Goal: Task Accomplishment & Management: Manage account settings

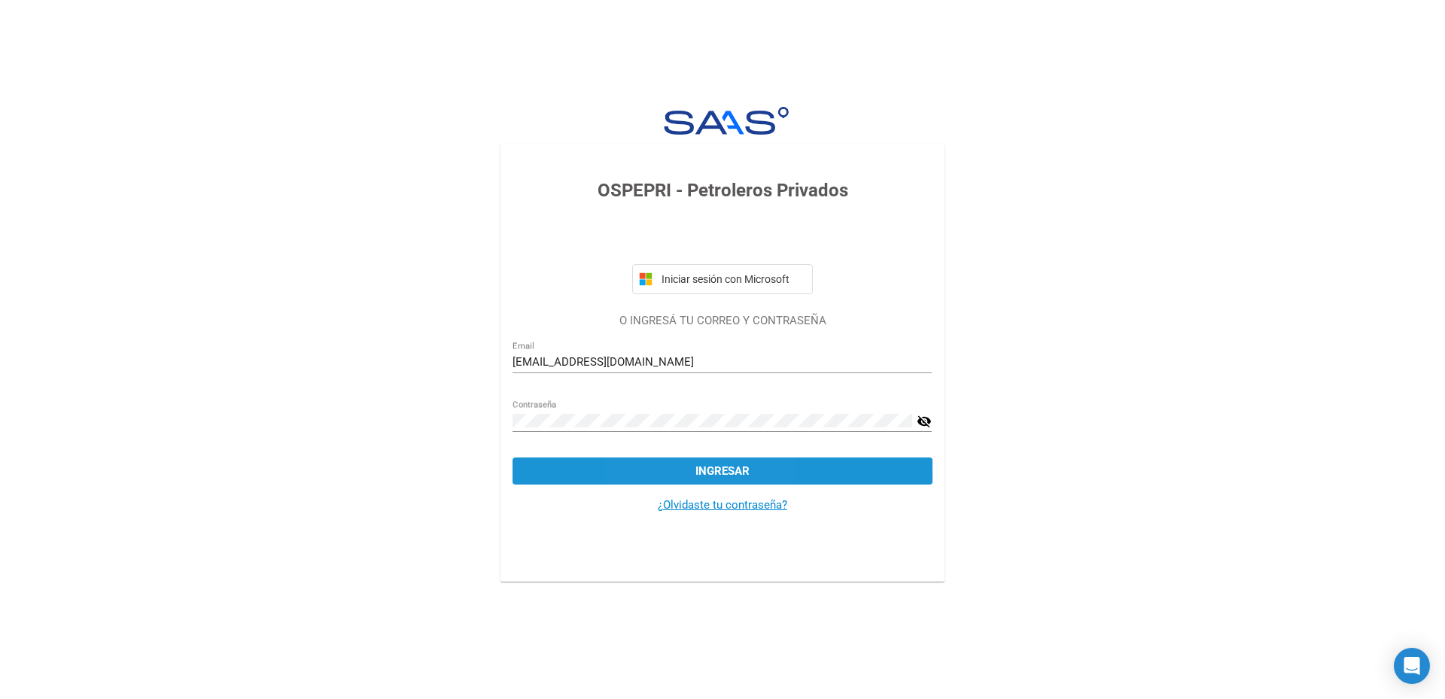
click at [672, 467] on button "Ingresar" at bounding box center [721, 470] width 419 height 27
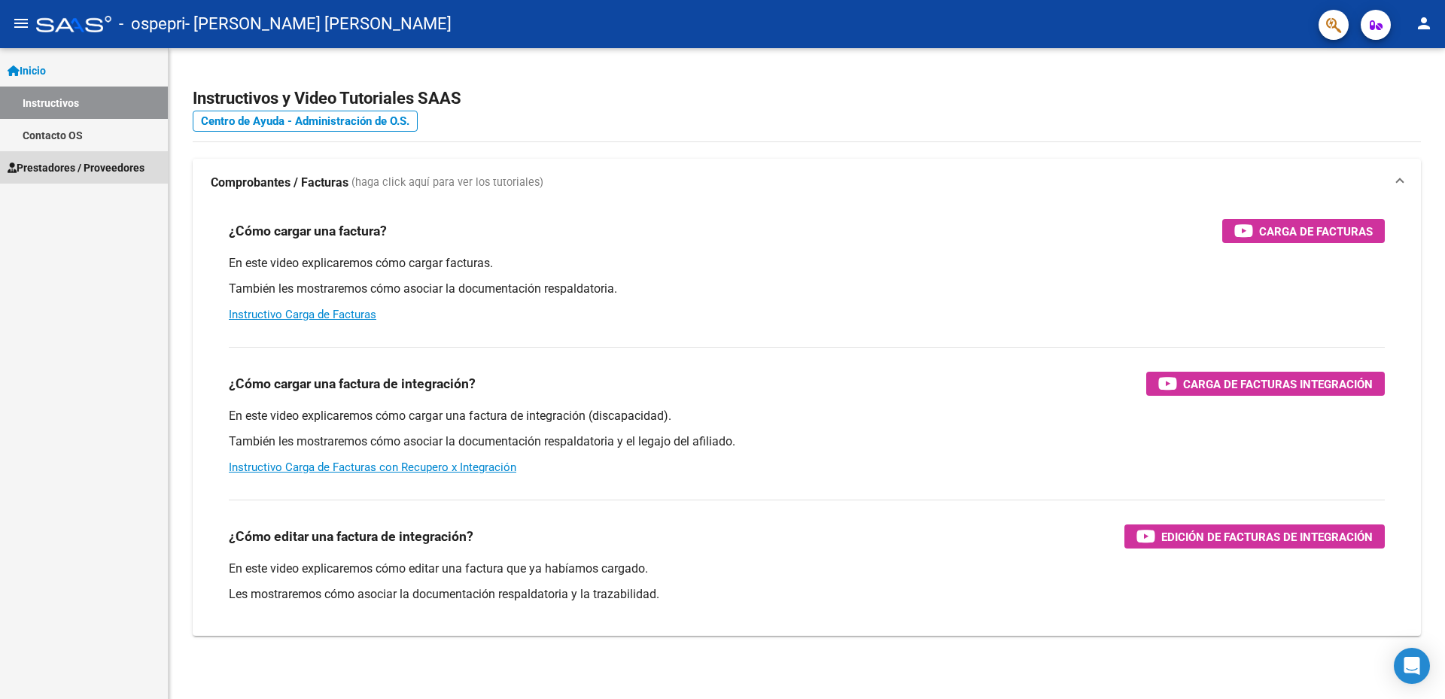
click at [120, 166] on span "Prestadores / Proveedores" at bounding box center [76, 168] width 137 height 17
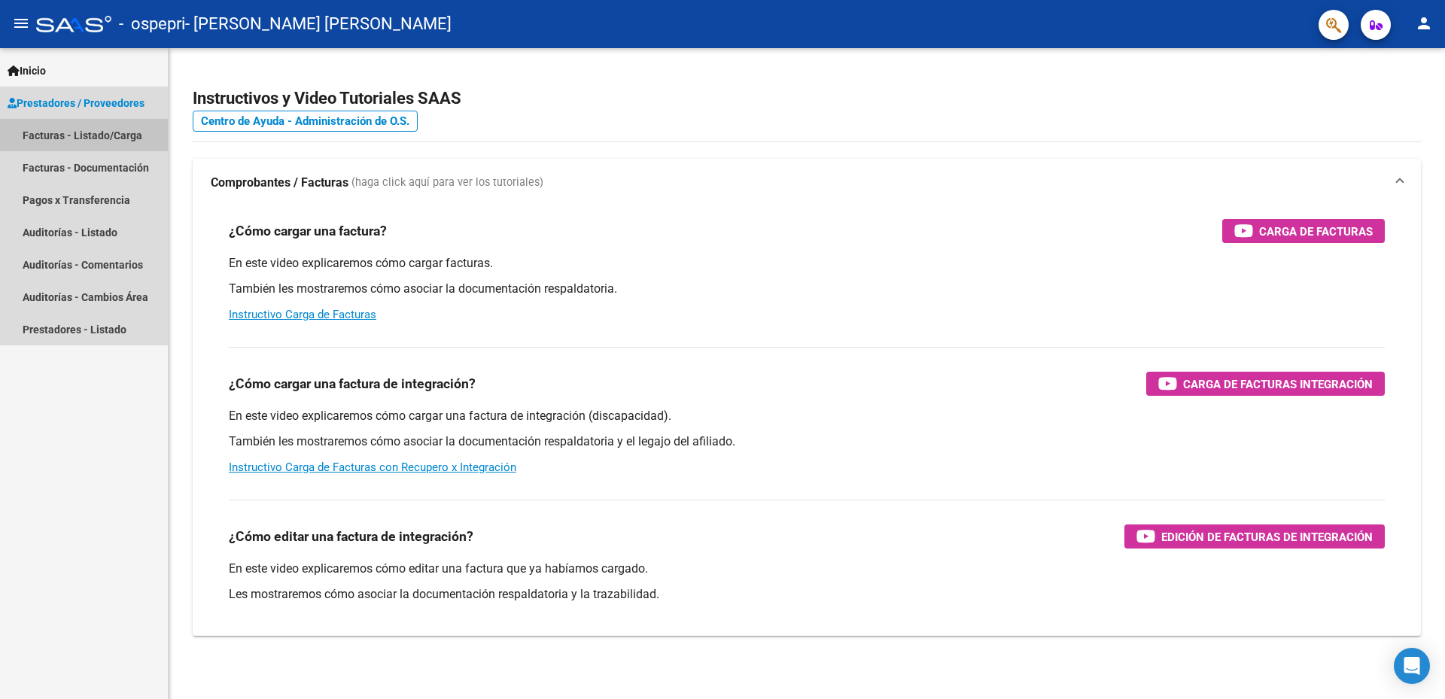
click at [96, 138] on link "Facturas - Listado/Carga" at bounding box center [84, 135] width 168 height 32
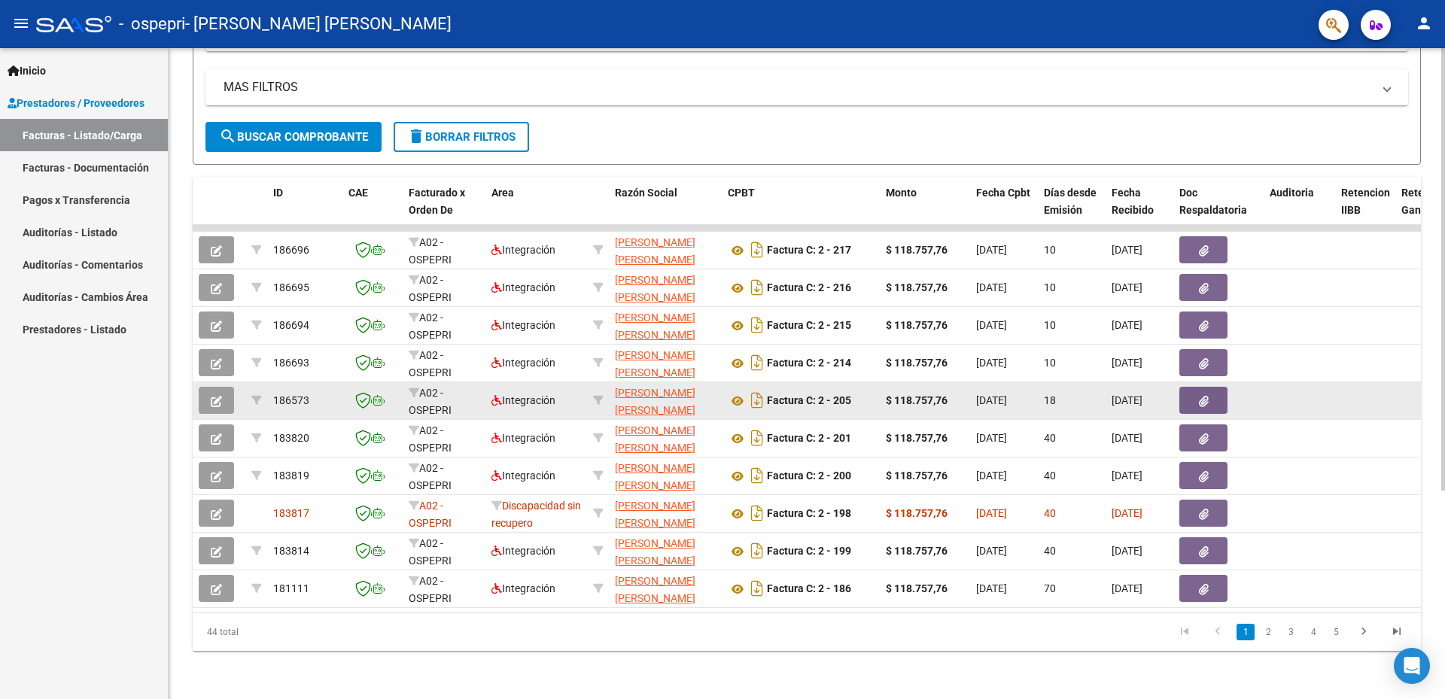
click at [1345, 397] on datatable-body-cell at bounding box center [1365, 400] width 60 height 37
click at [1220, 394] on button "button" at bounding box center [1203, 400] width 48 height 27
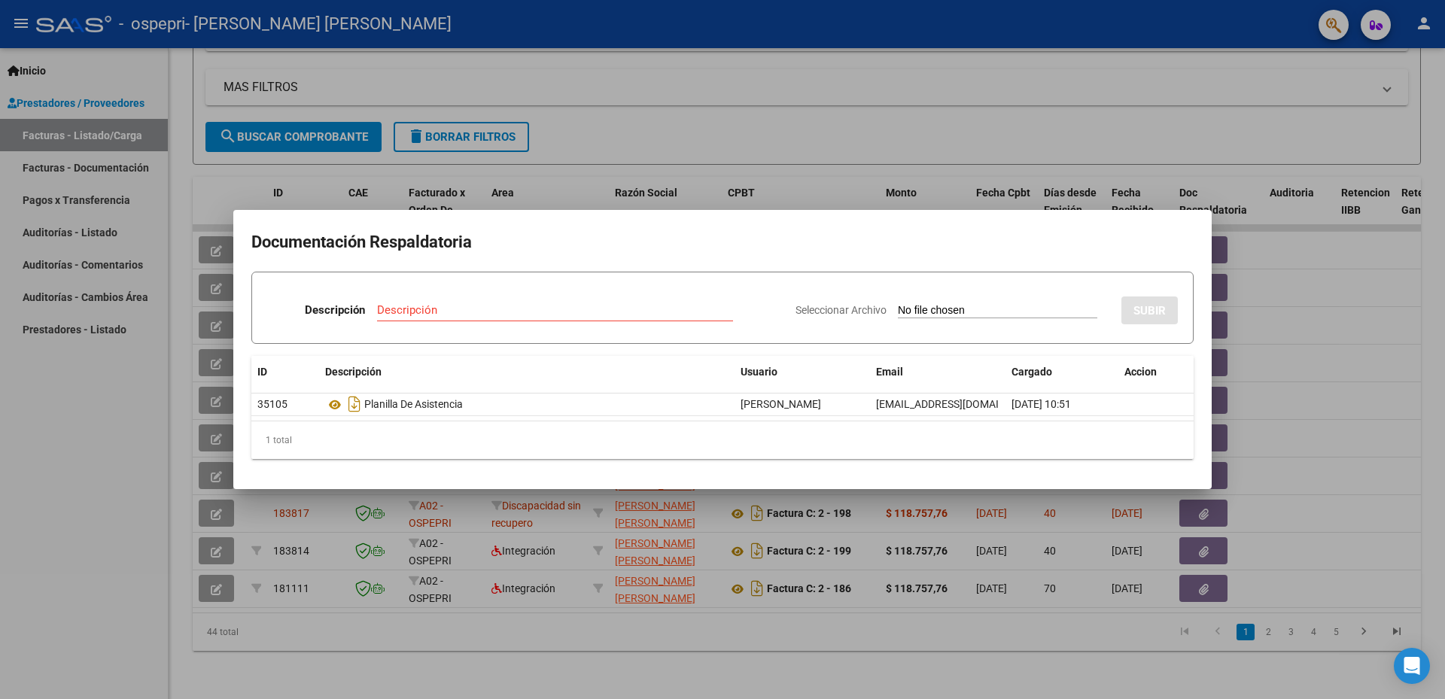
click at [1288, 385] on div at bounding box center [722, 349] width 1445 height 699
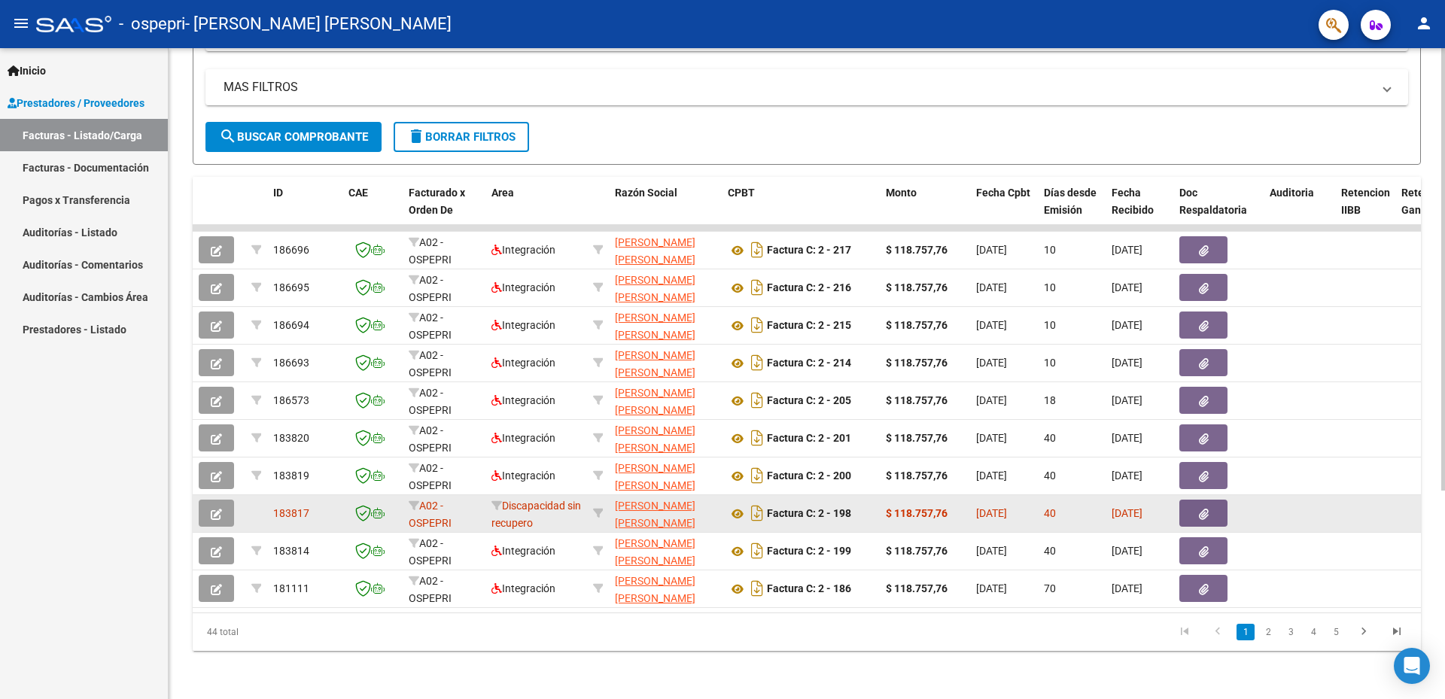
click at [1203, 509] on icon "button" at bounding box center [1204, 514] width 10 height 11
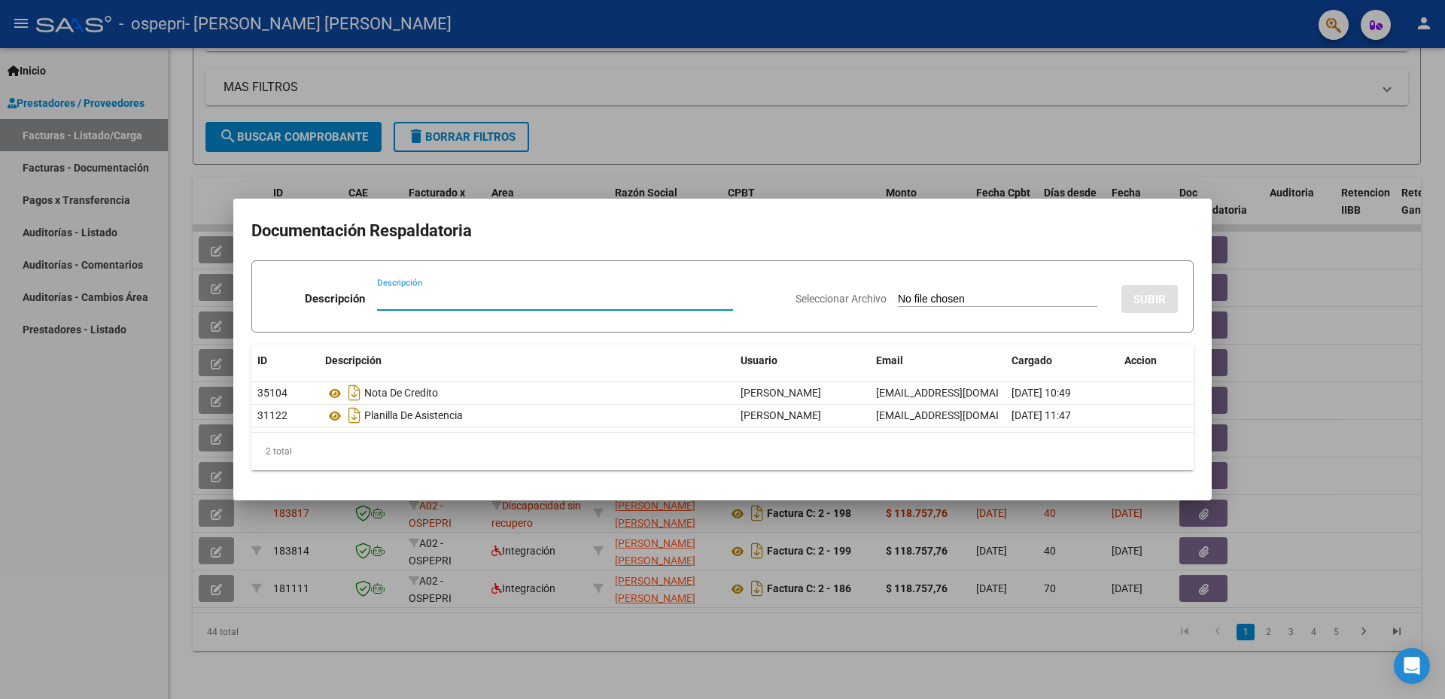
click at [1354, 333] on div at bounding box center [722, 349] width 1445 height 699
